Goal: Task Accomplishment & Management: Check status

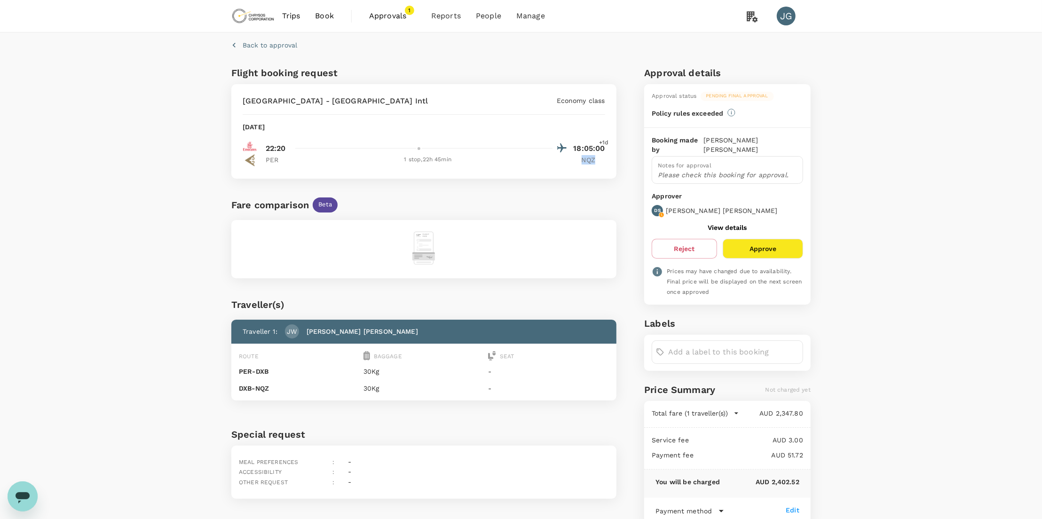
click at [398, 12] on span "Approvals" at bounding box center [392, 15] width 47 height 11
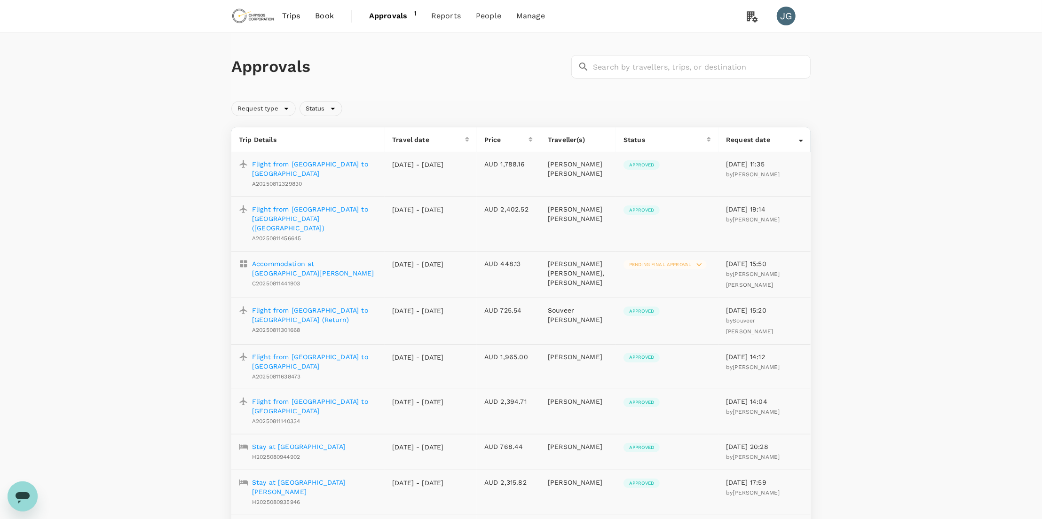
click at [312, 204] on p "Flight from [GEOGRAPHIC_DATA] to [GEOGRAPHIC_DATA] ([GEOGRAPHIC_DATA])" at bounding box center [314, 218] width 125 height 28
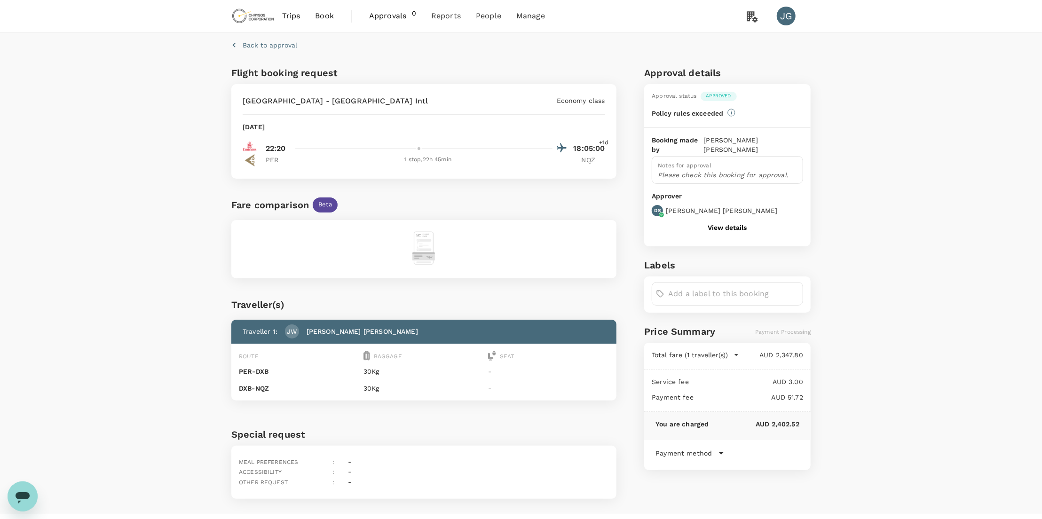
click at [385, 13] on span "Approvals" at bounding box center [390, 15] width 43 height 11
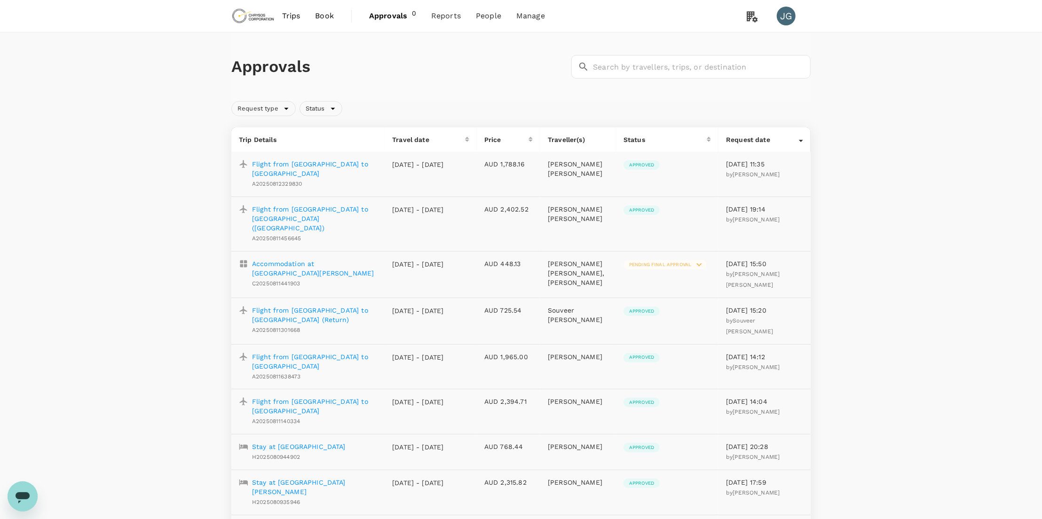
click at [336, 163] on p "Flight from [GEOGRAPHIC_DATA] to [GEOGRAPHIC_DATA]" at bounding box center [314, 168] width 125 height 19
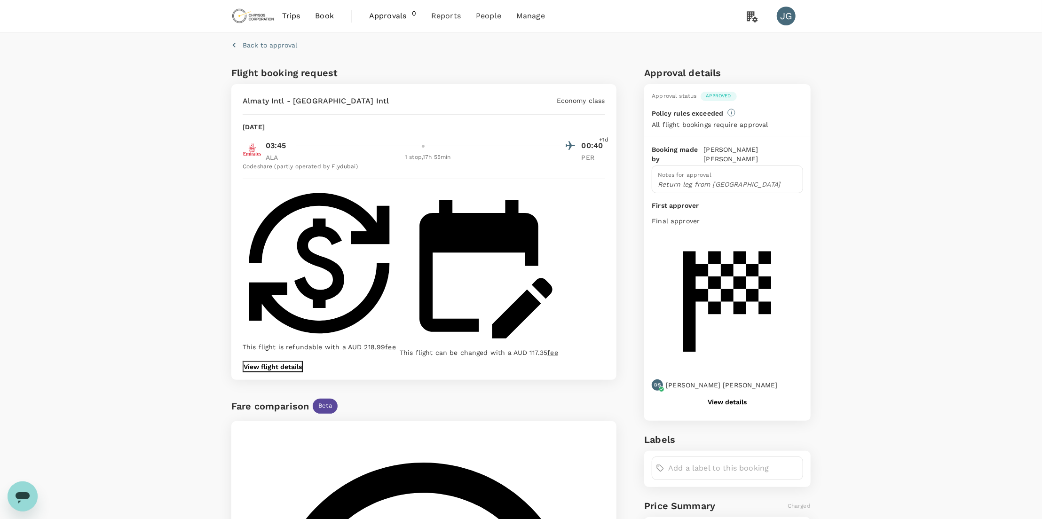
click at [302, 362] on p "View flight details" at bounding box center [272, 366] width 58 height 9
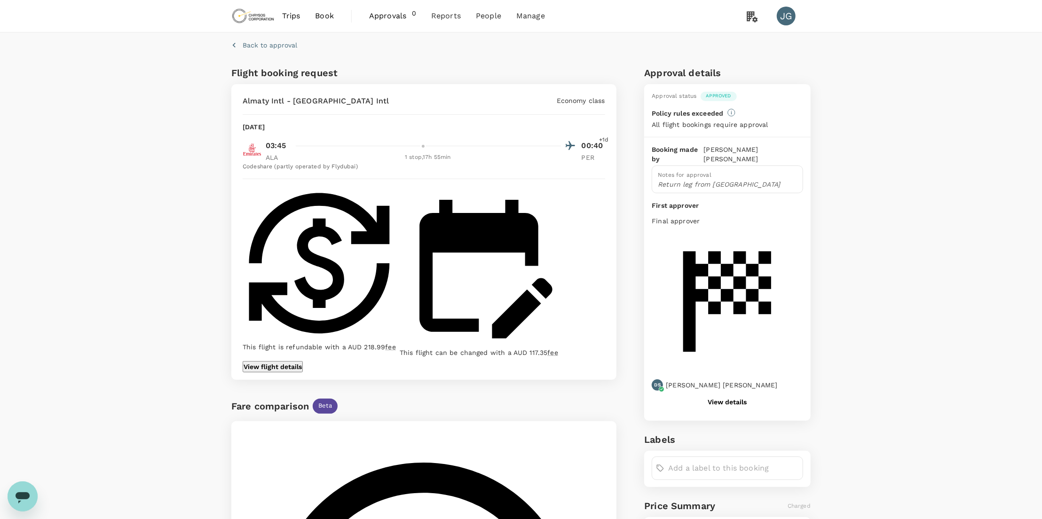
click at [377, 15] on span "Approvals" at bounding box center [390, 15] width 43 height 11
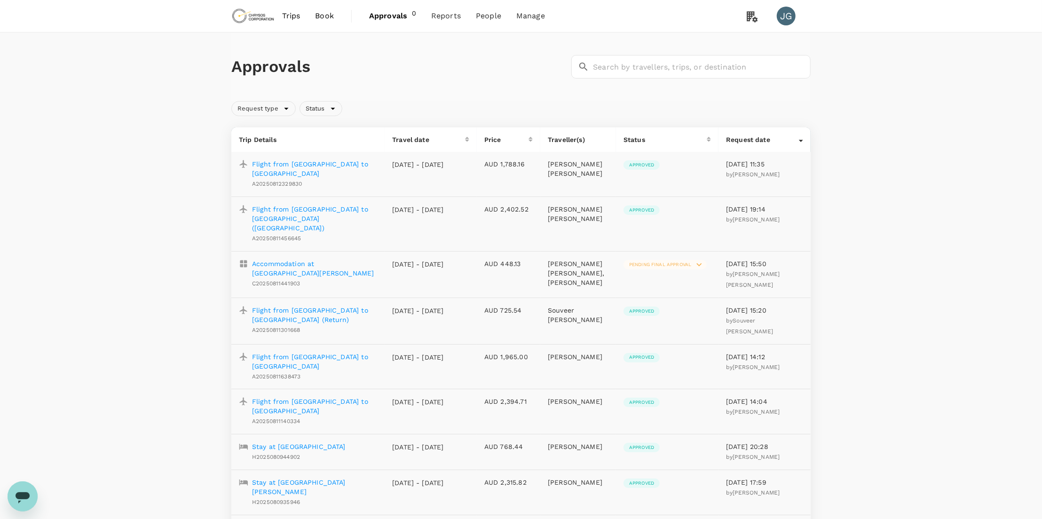
click at [320, 204] on p "Flight from [GEOGRAPHIC_DATA] to [GEOGRAPHIC_DATA] ([GEOGRAPHIC_DATA])" at bounding box center [314, 218] width 125 height 28
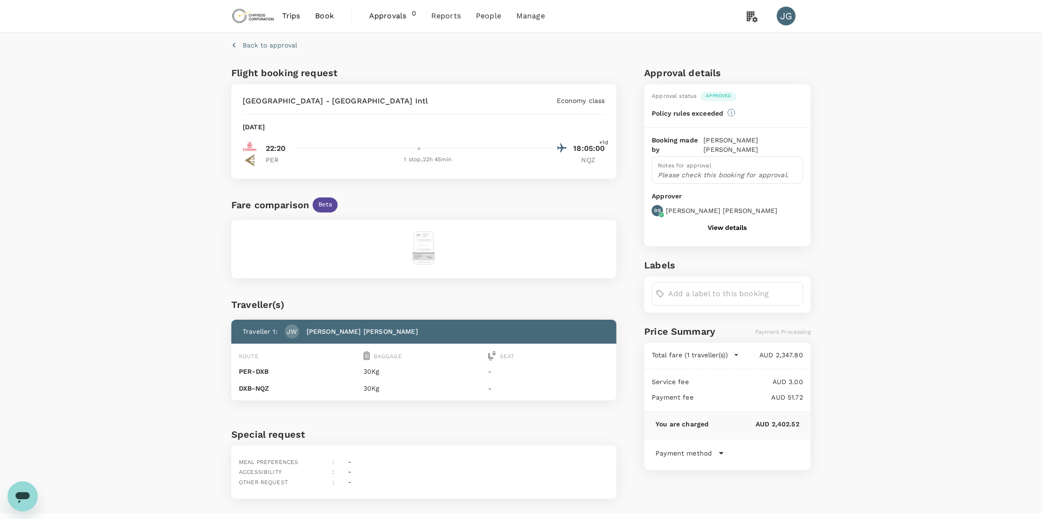
click at [437, 255] on div at bounding box center [424, 249] width 362 height 36
click at [423, 253] on img at bounding box center [423, 247] width 23 height 33
